Goal: Task Accomplishment & Management: Manage account settings

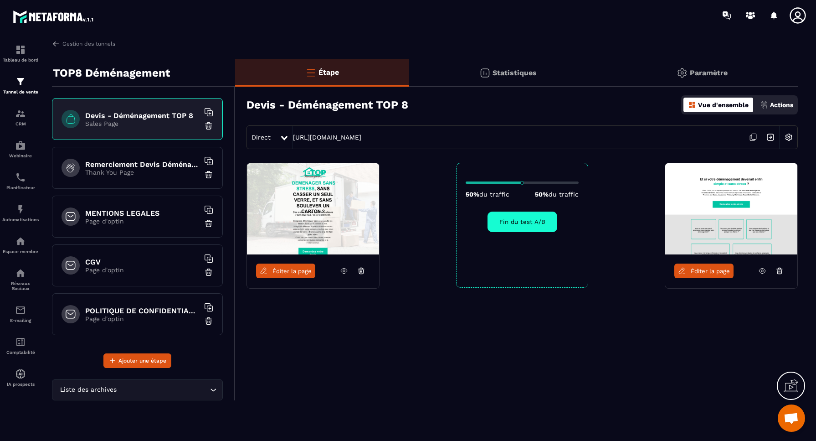
scroll to position [3374, 0]
click at [361, 139] on link "[URL][DOMAIN_NAME]" at bounding box center [327, 136] width 68 height 7
click at [721, 73] on p "Paramètre" at bounding box center [709, 72] width 38 height 9
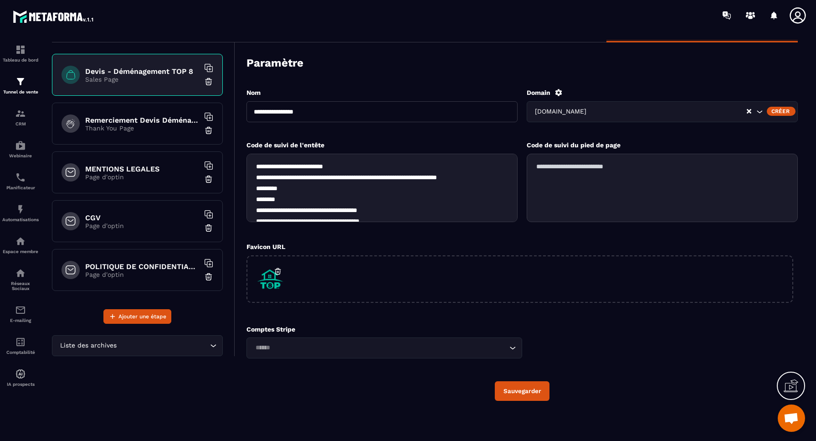
scroll to position [43, 0]
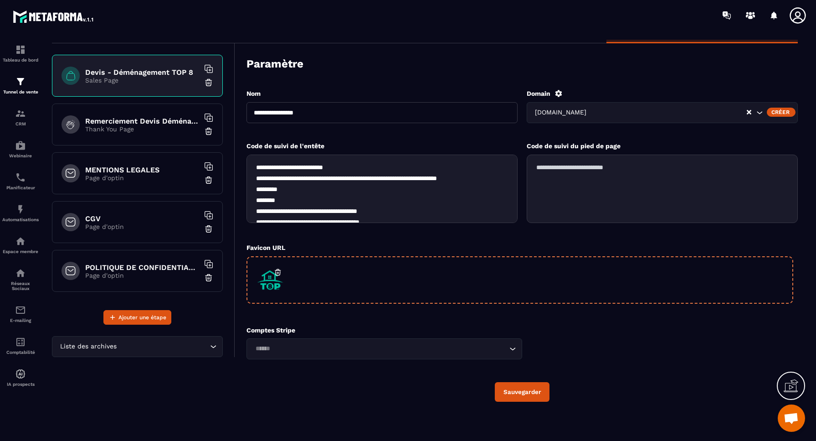
click at [439, 288] on div at bounding box center [519, 279] width 547 height 47
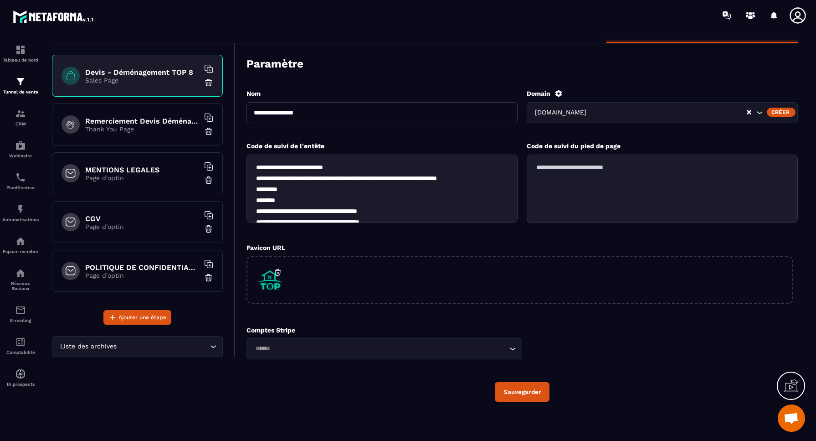
click at [522, 392] on button "Sauvegarder" at bounding box center [522, 392] width 55 height 20
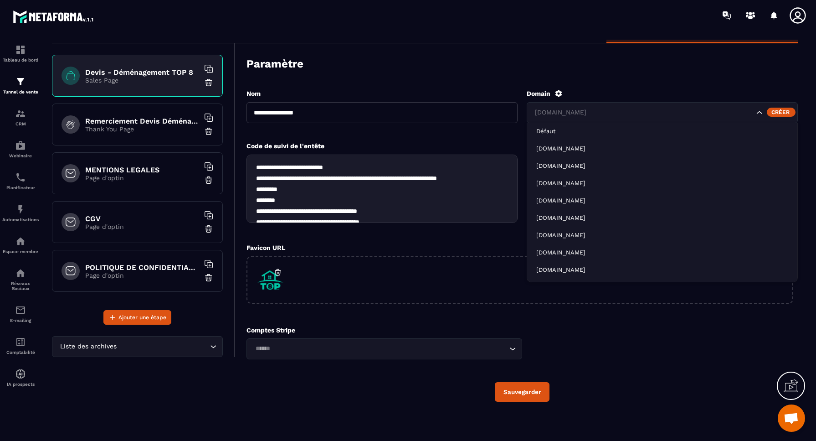
click at [760, 113] on icon "Search for option" at bounding box center [759, 112] width 9 height 9
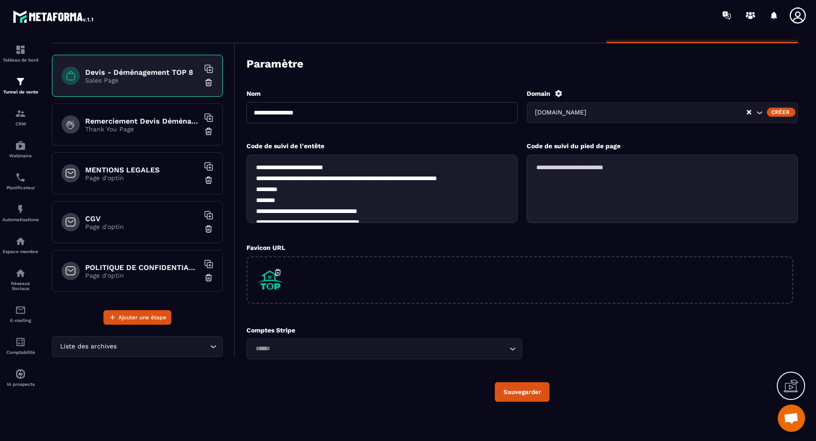
click at [642, 84] on div "**********" at bounding box center [521, 245] width 551 height 331
click at [171, 127] on p "Thank You Page" at bounding box center [142, 128] width 114 height 7
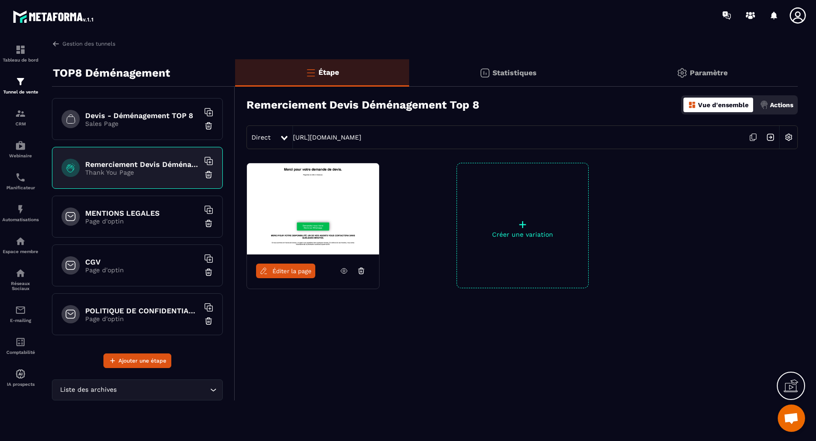
click at [146, 130] on div "Devis - Déménagement TOP 8 Sales Page" at bounding box center [137, 119] width 171 height 42
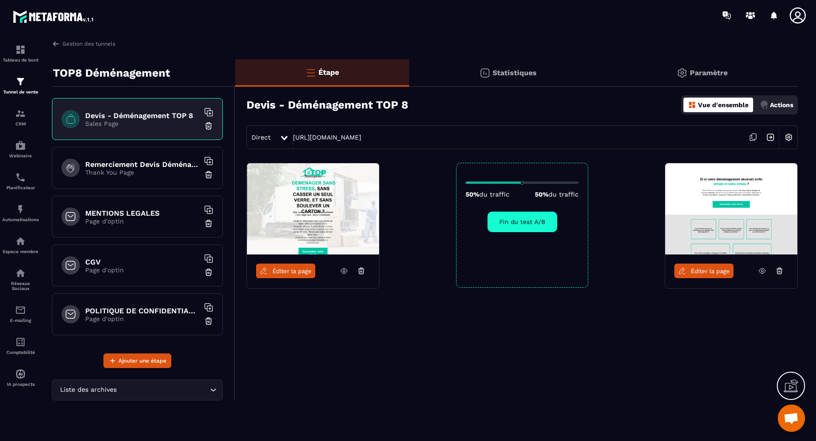
click at [790, 138] on img at bounding box center [788, 136] width 17 height 17
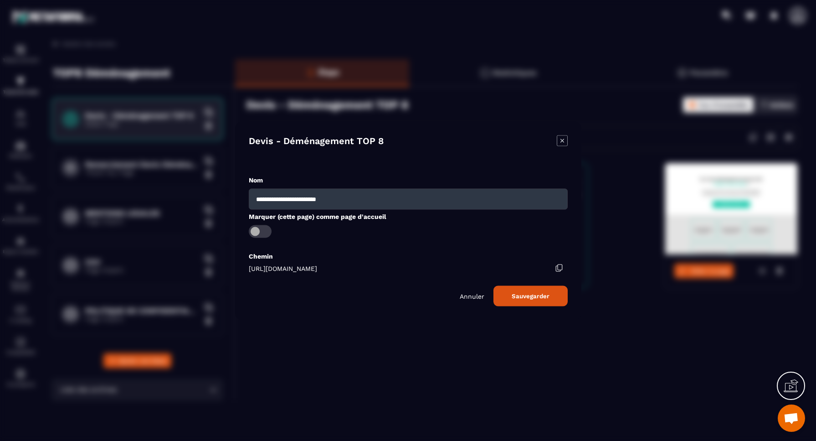
click at [562, 141] on icon "Modal window" at bounding box center [562, 141] width 4 height 4
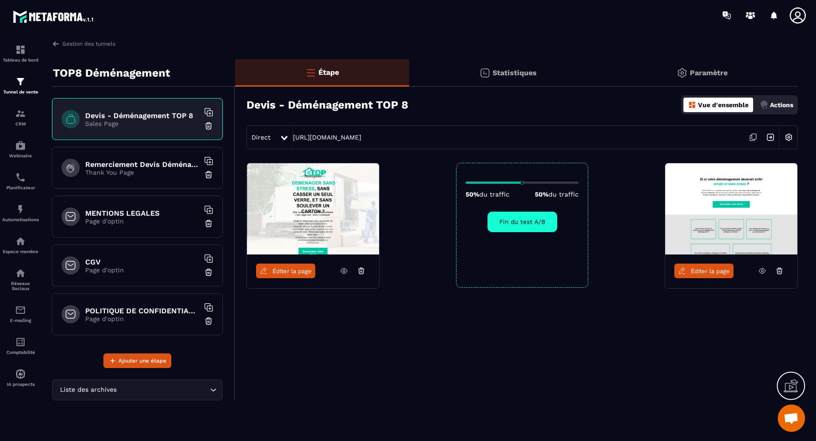
click at [699, 71] on p "Paramètre" at bounding box center [709, 72] width 38 height 9
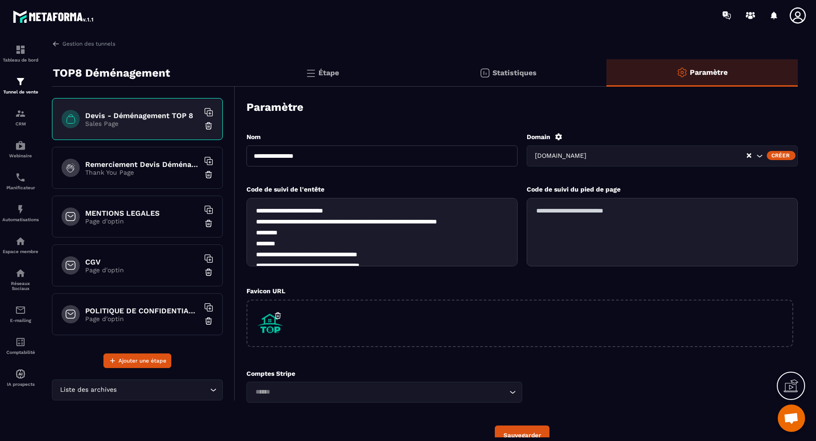
click at [588, 154] on span "[DOMAIN_NAME]" at bounding box center [561, 156] width 56 height 10
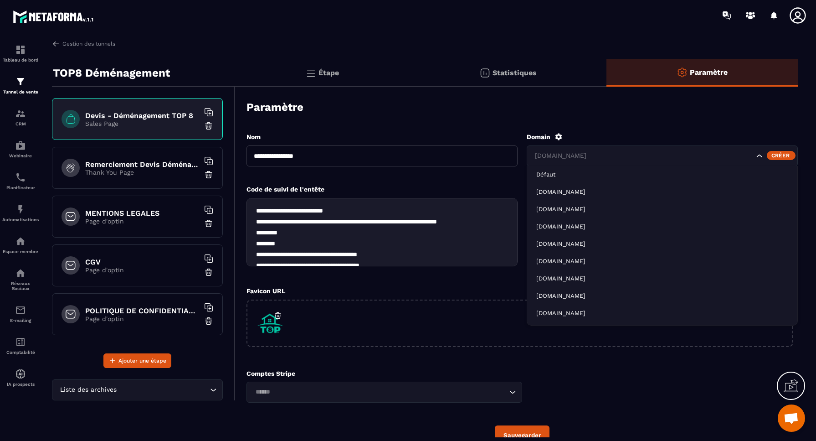
click at [760, 156] on icon "Search for option" at bounding box center [759, 155] width 9 height 9
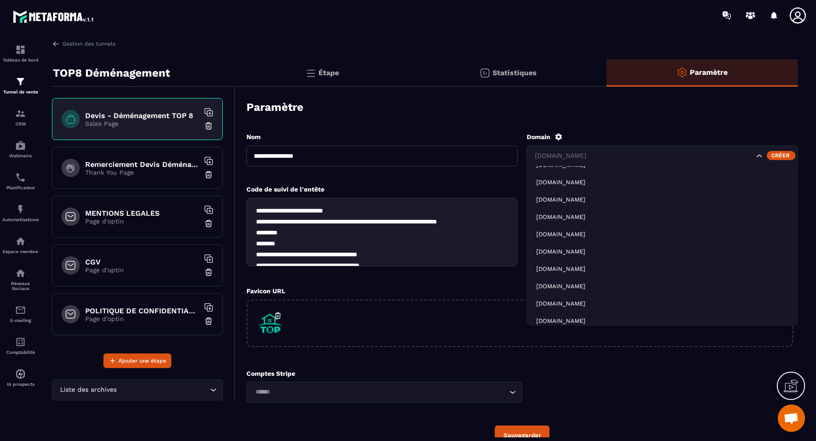
scroll to position [98, 0]
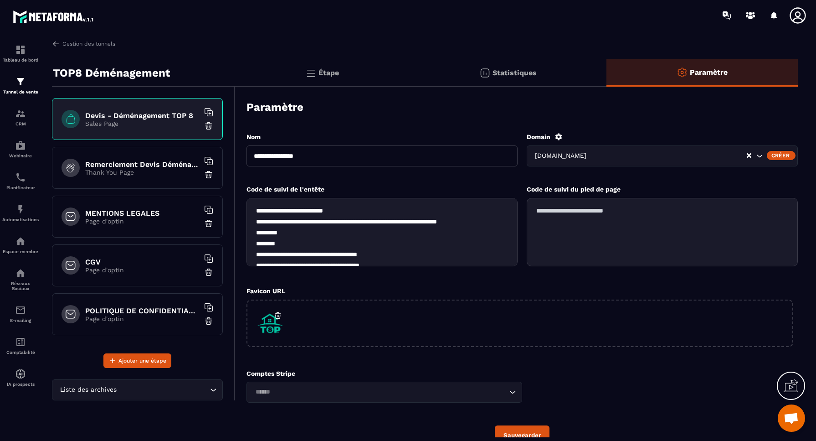
click at [400, 51] on div "**********" at bounding box center [425, 238] width 764 height 397
